Goal: Find specific page/section

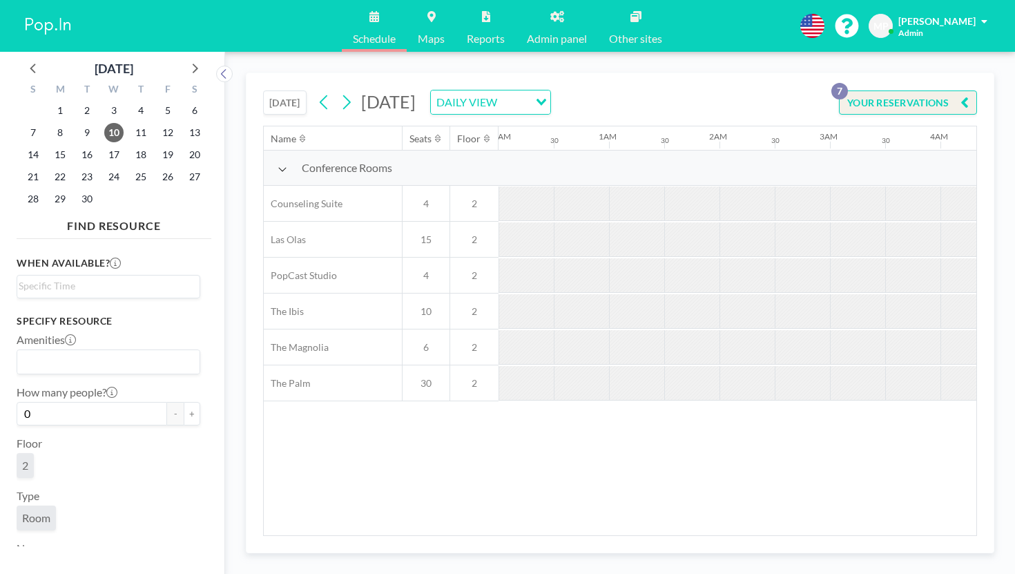
scroll to position [0, 673]
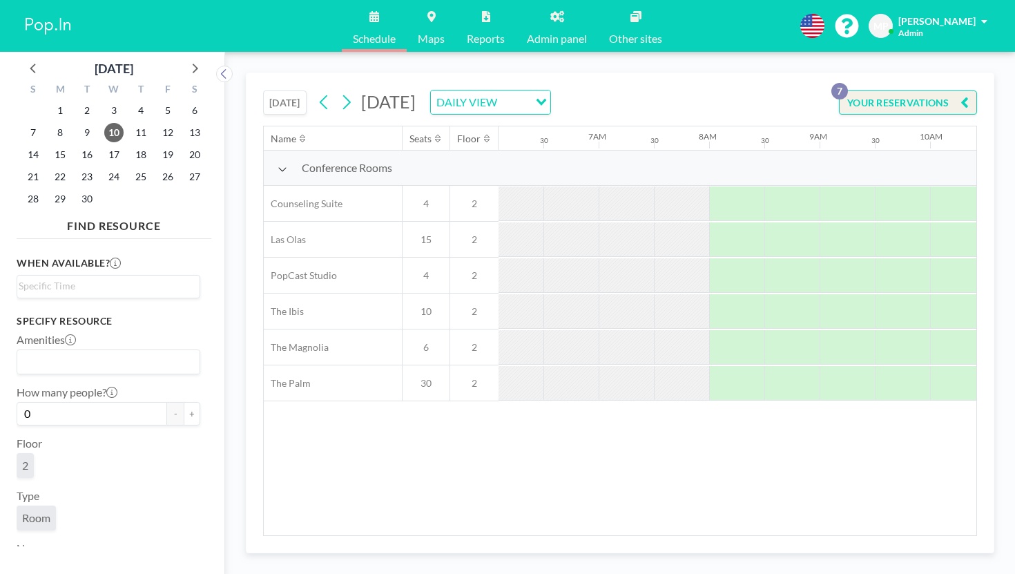
click at [263, 90] on button "[DATE]" at bounding box center [284, 102] width 43 height 24
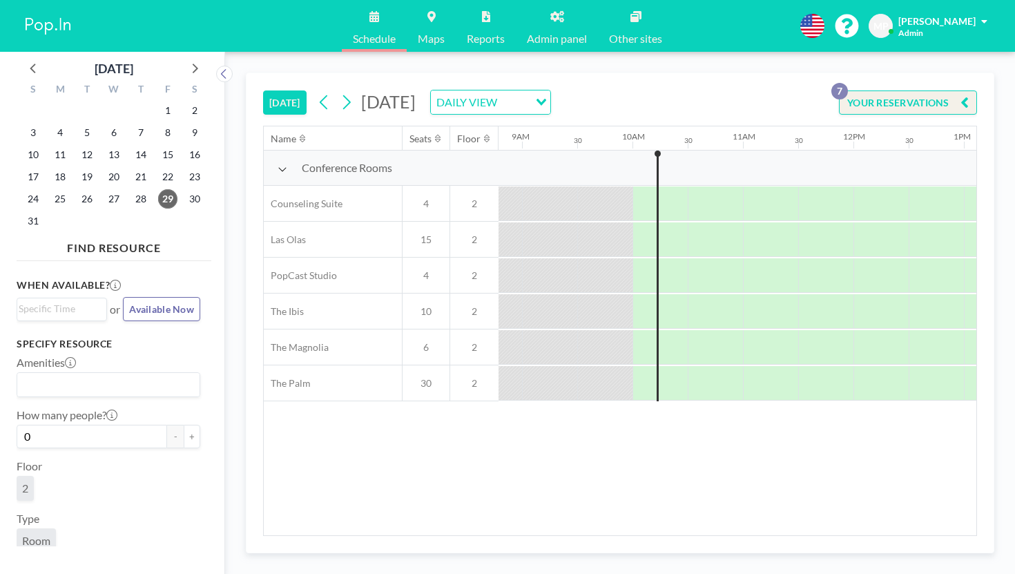
scroll to position [0, 963]
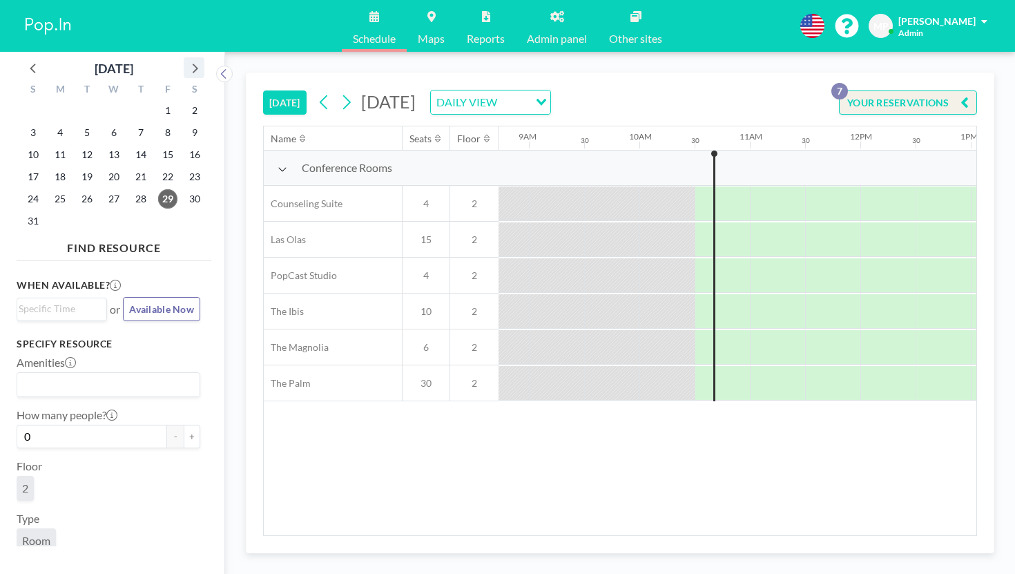
click at [185, 59] on icon at bounding box center [194, 68] width 18 height 18
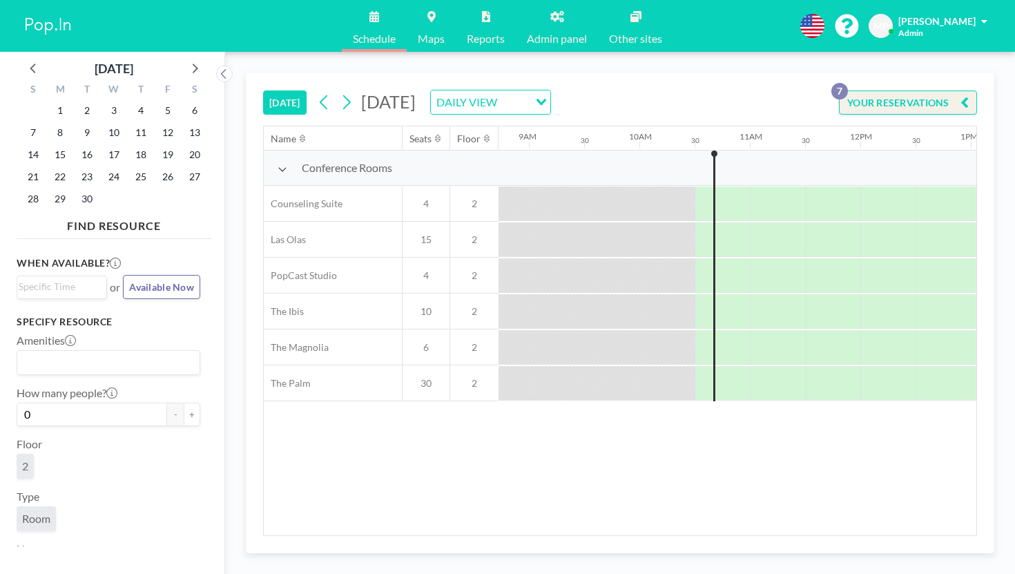
click at [74, 100] on div "2" at bounding box center [87, 110] width 27 height 22
click at [50, 101] on span "1" at bounding box center [59, 110] width 19 height 19
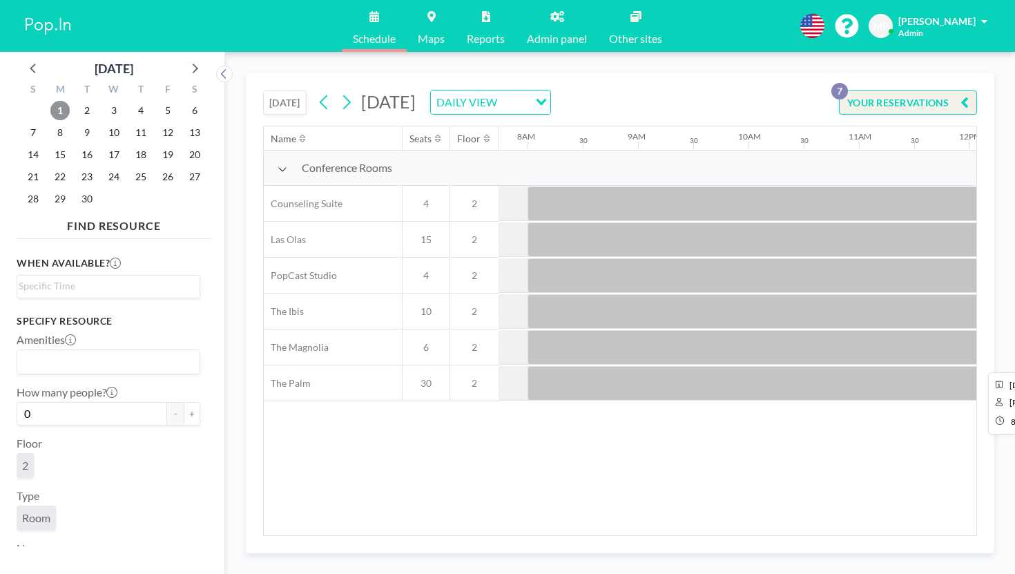
scroll to position [0, 1015]
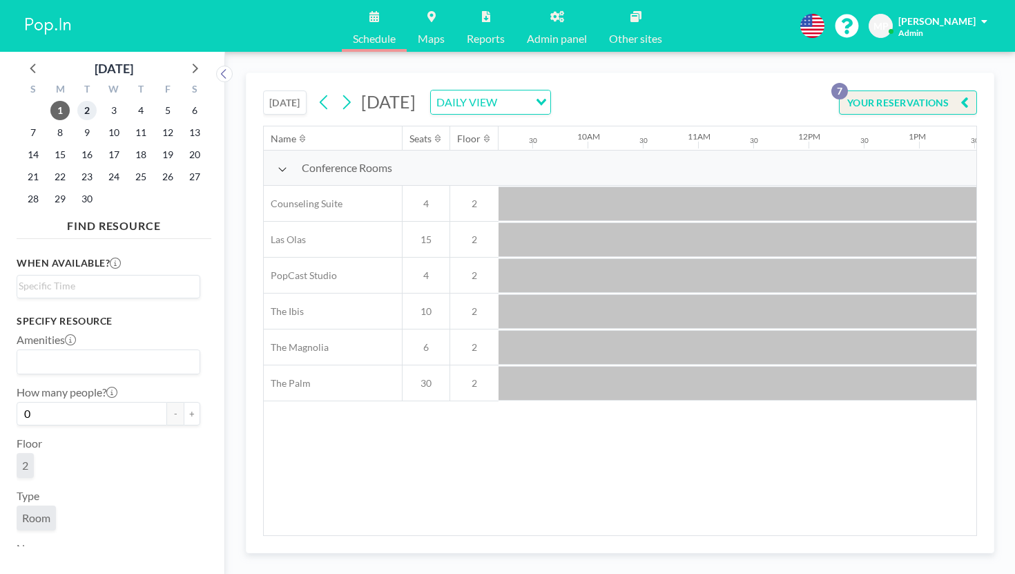
click at [77, 101] on span "2" at bounding box center [86, 110] width 19 height 19
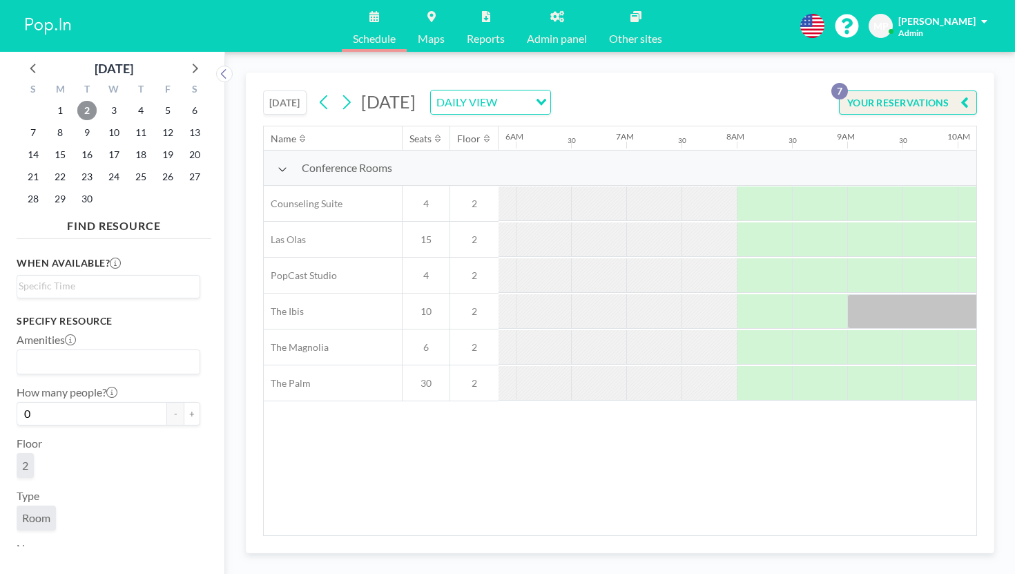
scroll to position [0, 673]
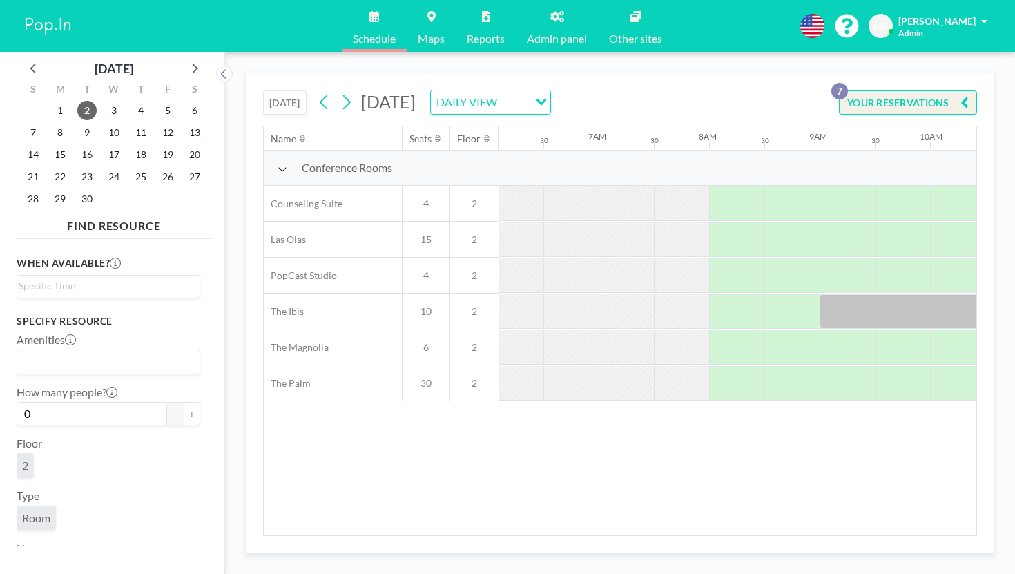
click at [551, 17] on icon at bounding box center [557, 16] width 14 height 11
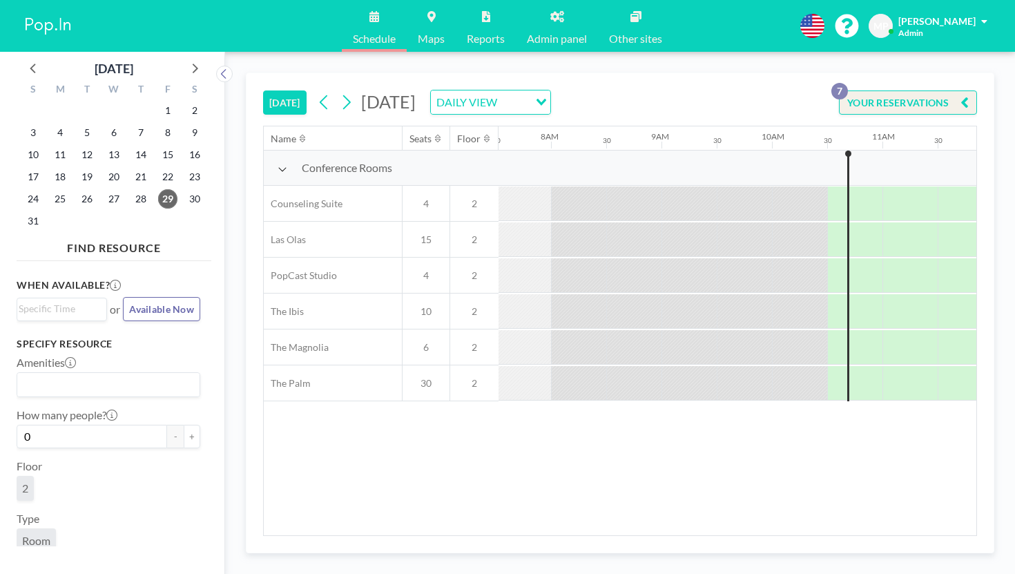
scroll to position [0, 897]
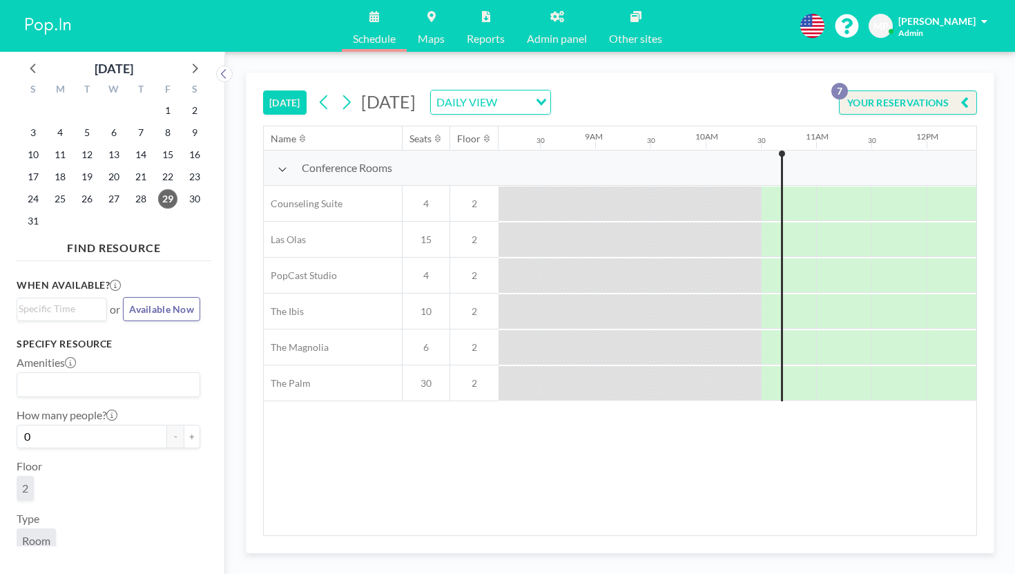
click at [487, 23] on link "Reports" at bounding box center [486, 26] width 60 height 52
